Goal: Task Accomplishment & Management: Manage account settings

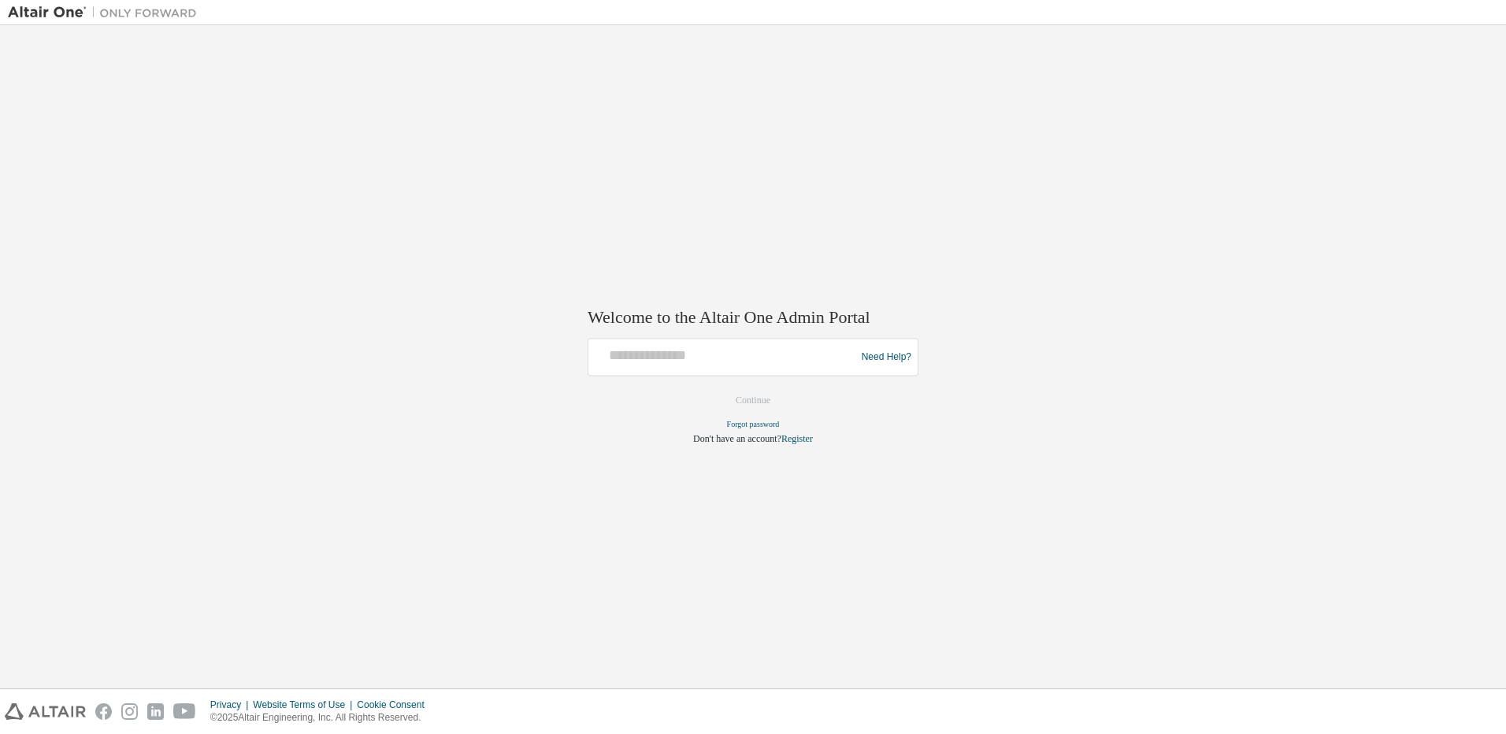
click at [724, 377] on form "Need Help? Please make sure that you provide your Global Login as email (e.g. @…" at bounding box center [752, 392] width 331 height 107
drag, startPoint x: 717, startPoint y: 357, endPoint x: 710, endPoint y: 352, distance: 9.2
click at [717, 357] on input "text" at bounding box center [724, 354] width 259 height 23
click at [752, 352] on input "text" at bounding box center [724, 354] width 259 height 23
drag, startPoint x: 214, startPoint y: 115, endPoint x: 183, endPoint y: 68, distance: 56.8
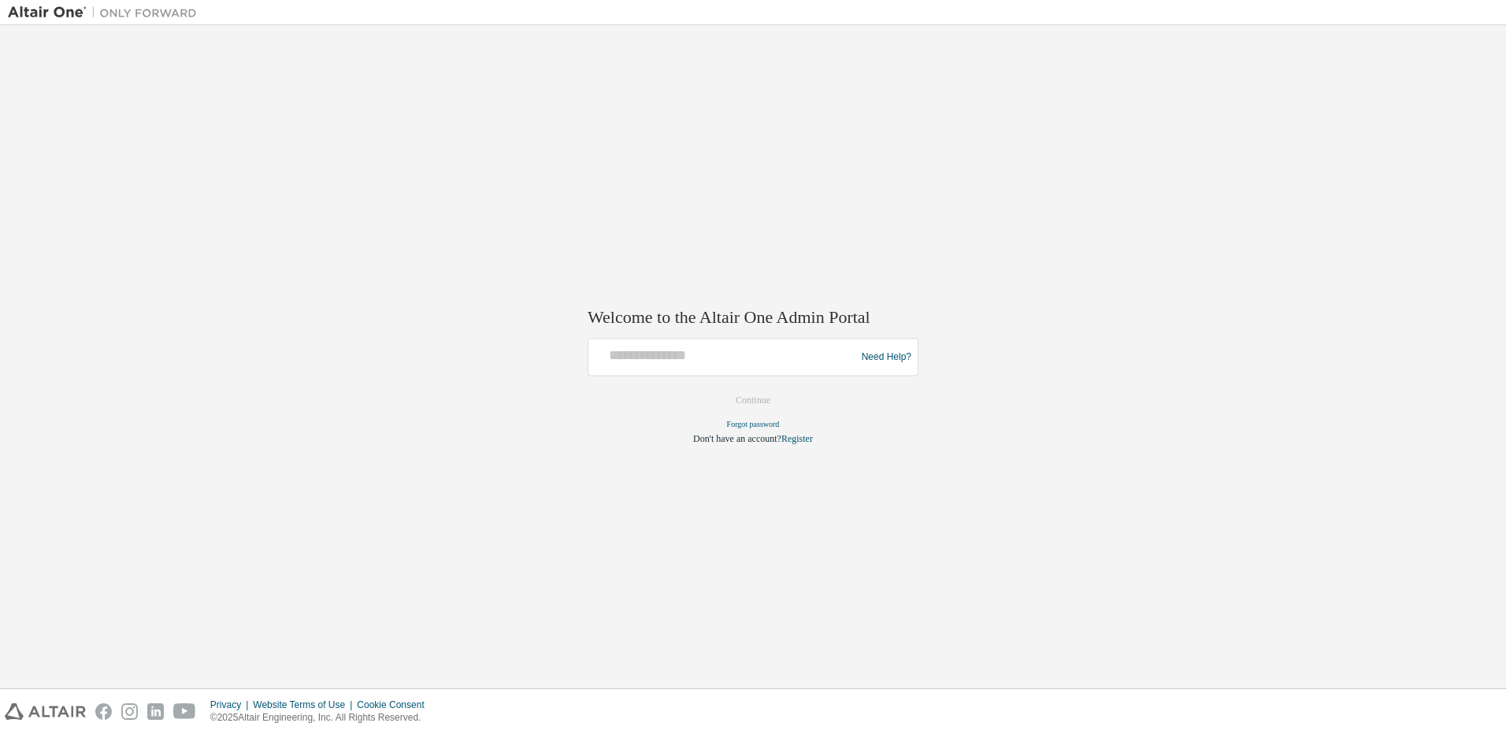
click at [214, 115] on div "Welcome to the Altair One Admin Portal Need Help? Please make sure that you pro…" at bounding box center [753, 356] width 1490 height 647
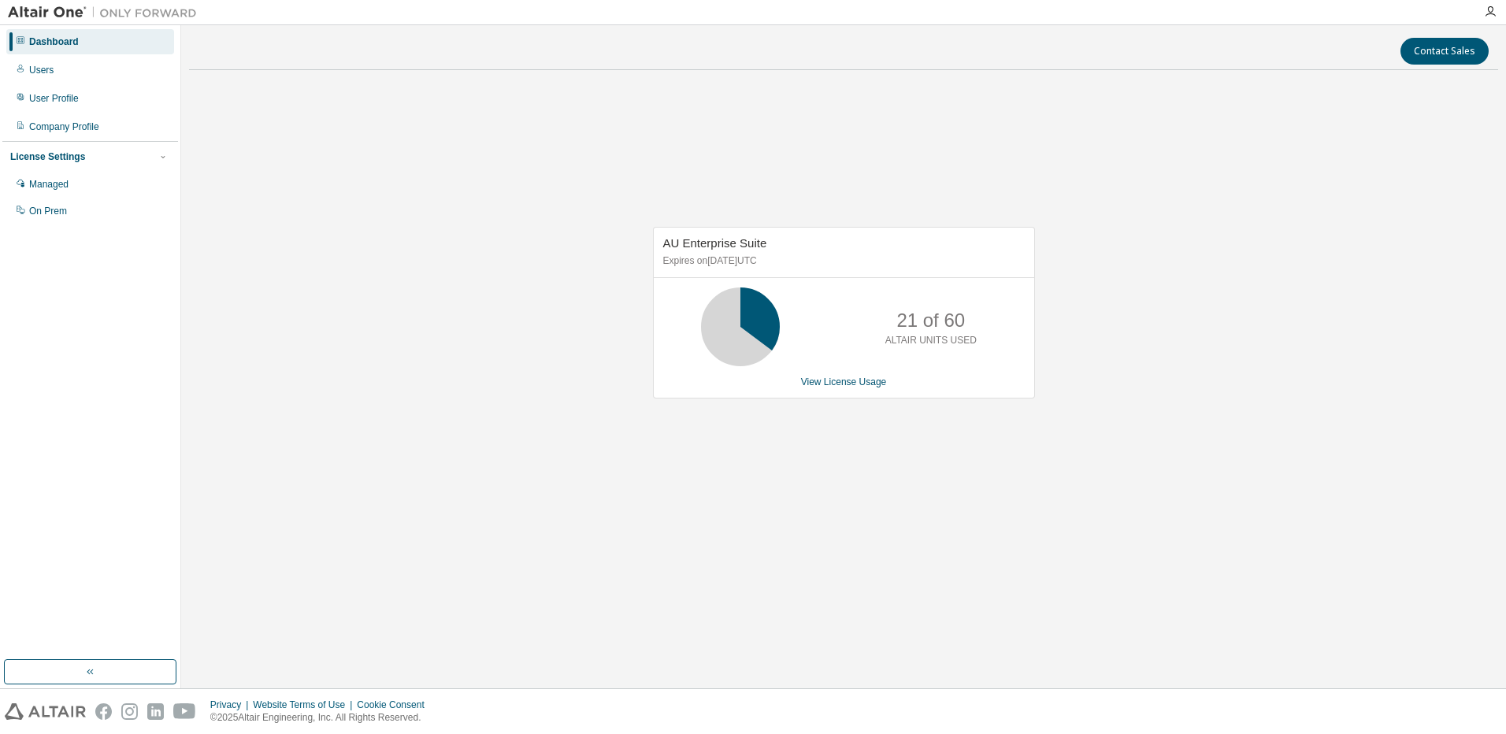
drag, startPoint x: 1163, startPoint y: 34, endPoint x: 554, endPoint y: 579, distance: 817.6
click at [572, 564] on div "Contact Sales AU Enterprise Suite Expires on [DATE] UTC 21 of 60 ALTAIR UNITS U…" at bounding box center [843, 356] width 1309 height 647
